Goal: Information Seeking & Learning: Check status

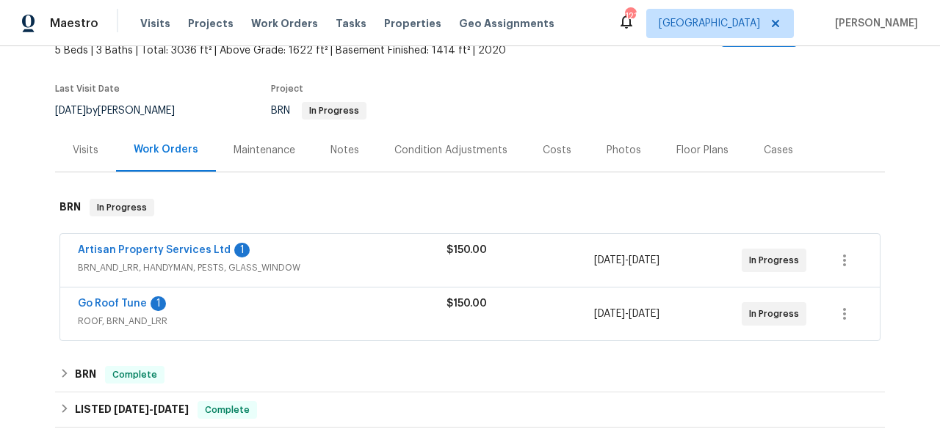
scroll to position [174, 0]
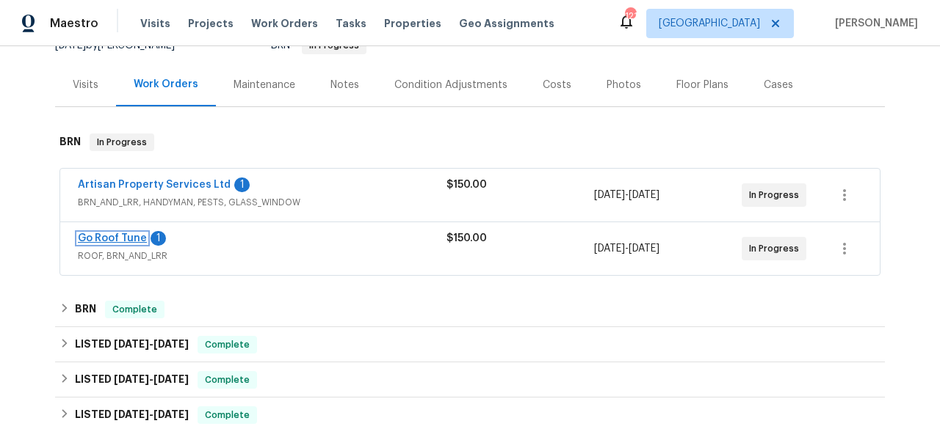
click at [110, 233] on link "Go Roof Tune" at bounding box center [112, 238] width 69 height 10
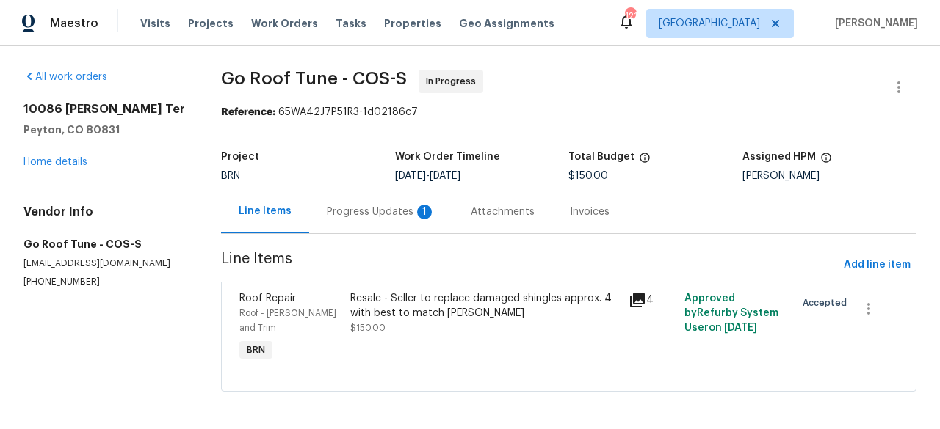
click at [472, 309] on div "Resale - Seller to replace damaged shingles approx. 4 with best to match [PERSO…" at bounding box center [484, 305] width 269 height 29
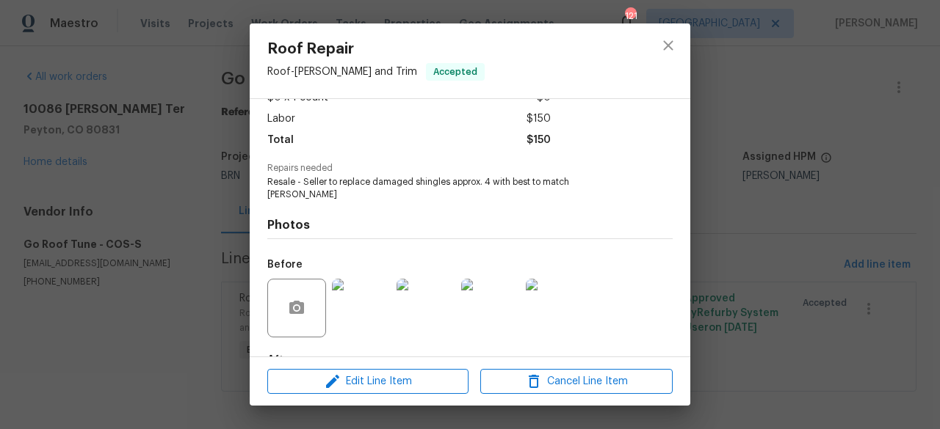
scroll to position [173, 0]
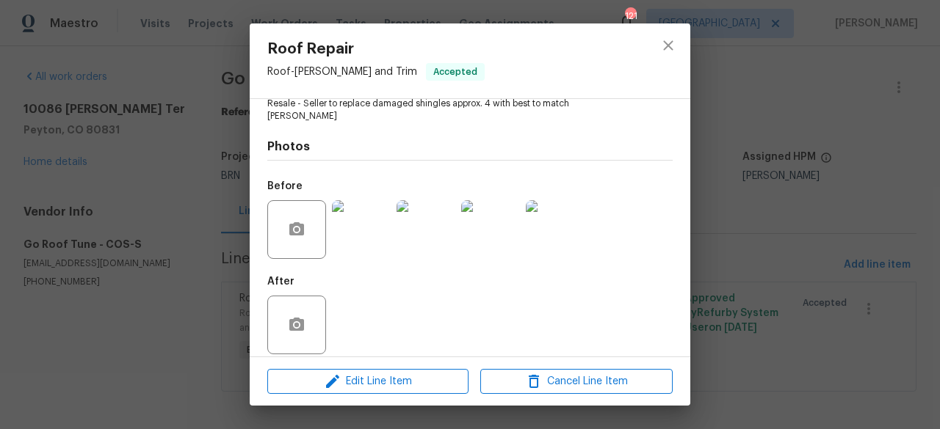
click at [348, 220] on img at bounding box center [361, 229] width 59 height 59
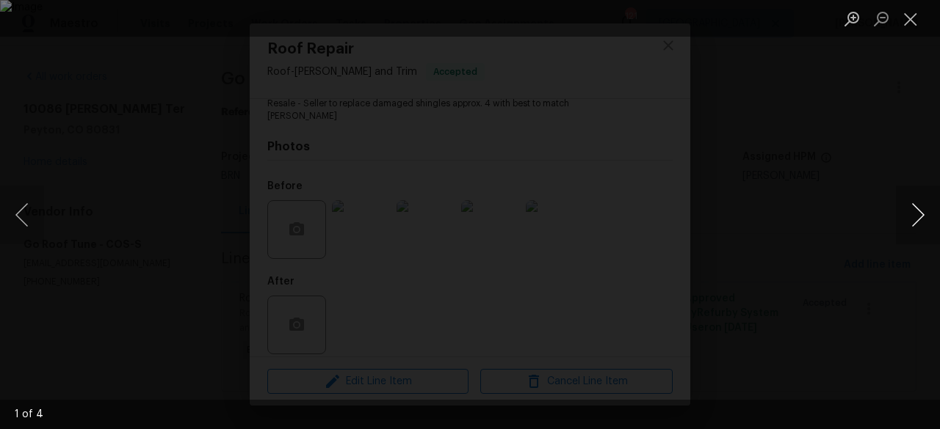
click at [915, 219] on button "Next image" at bounding box center [918, 215] width 44 height 59
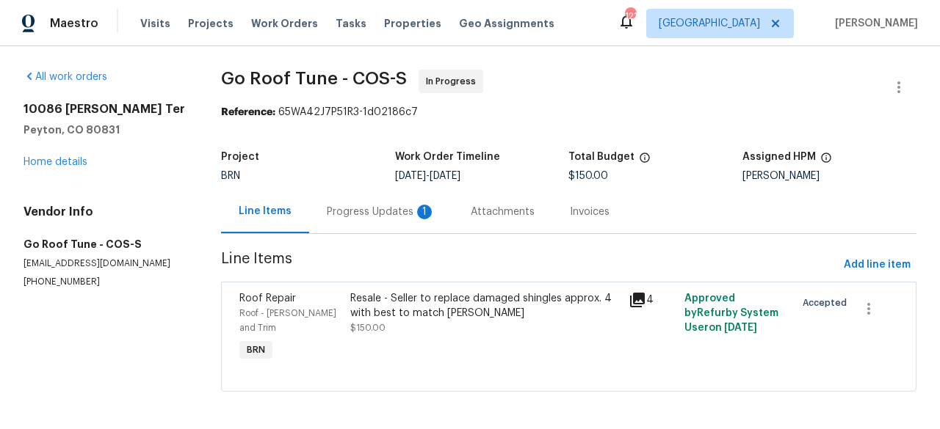
click at [361, 212] on div "Progress Updates 1" at bounding box center [381, 212] width 109 height 15
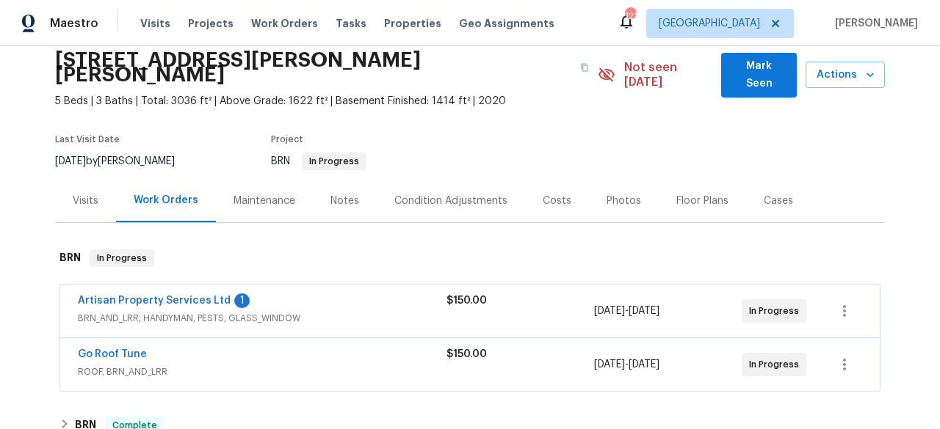
scroll to position [130, 0]
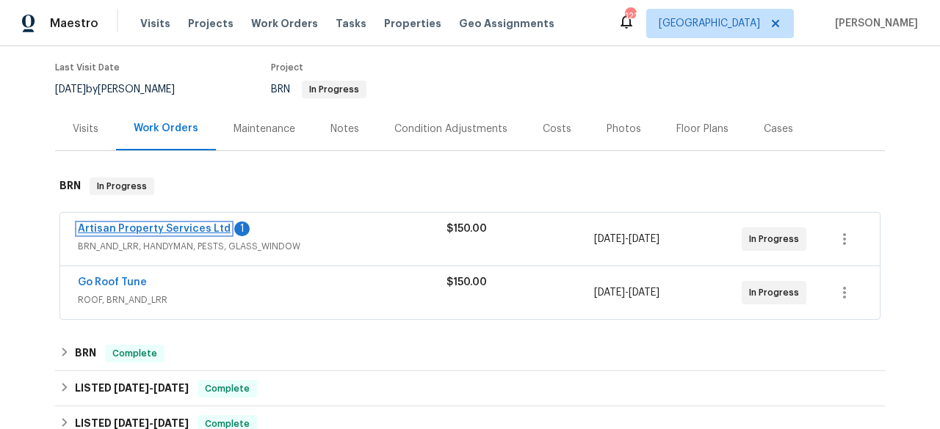
click at [177, 224] on link "Artisan Property Services Ltd" at bounding box center [154, 229] width 153 height 10
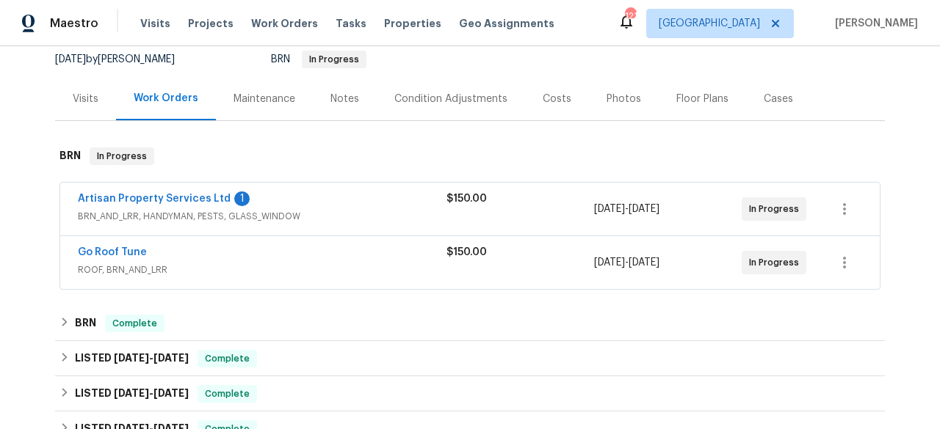
scroll to position [214, 0]
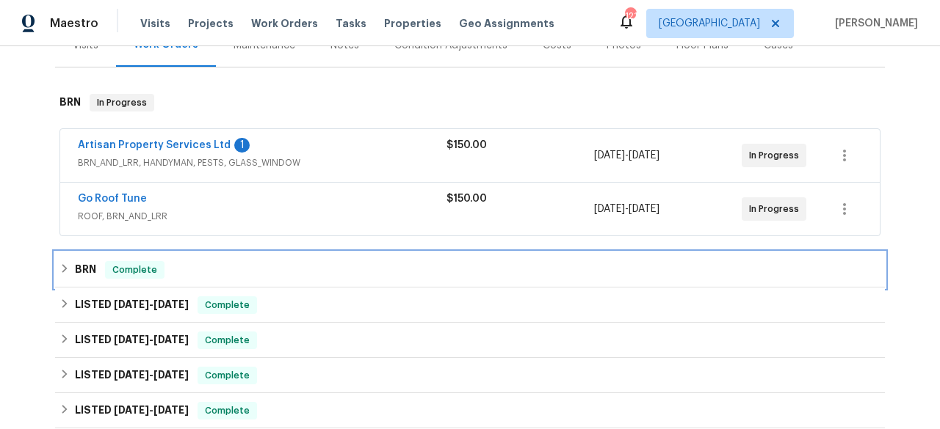
click at [92, 261] on div "BRN Complete" at bounding box center [469, 270] width 821 height 18
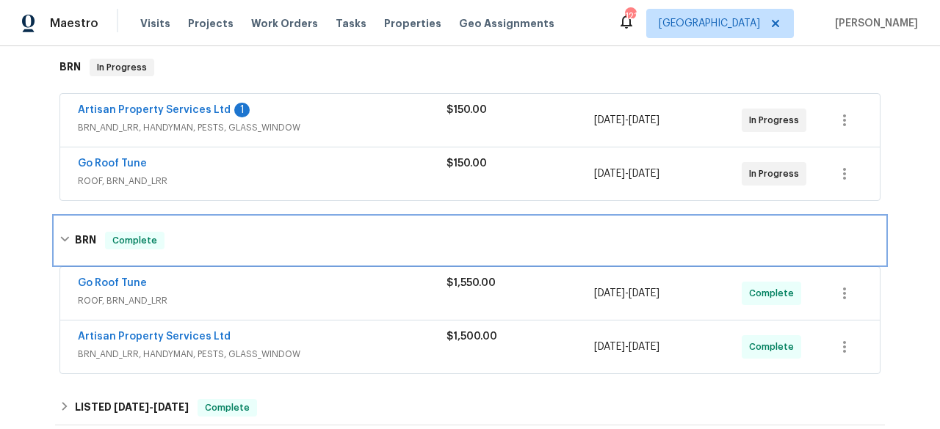
scroll to position [256, 0]
